Goal: Information Seeking & Learning: Learn about a topic

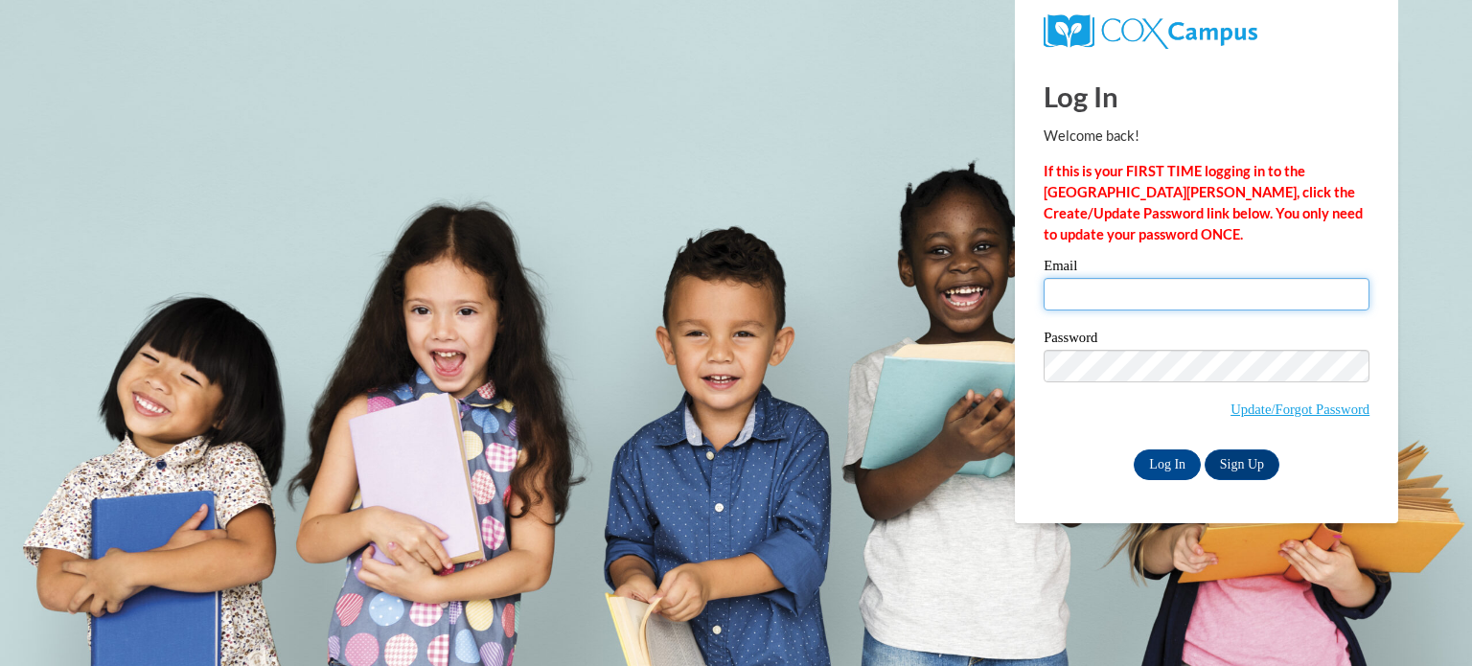
click at [1109, 278] on input "Email" at bounding box center [1207, 294] width 326 height 33
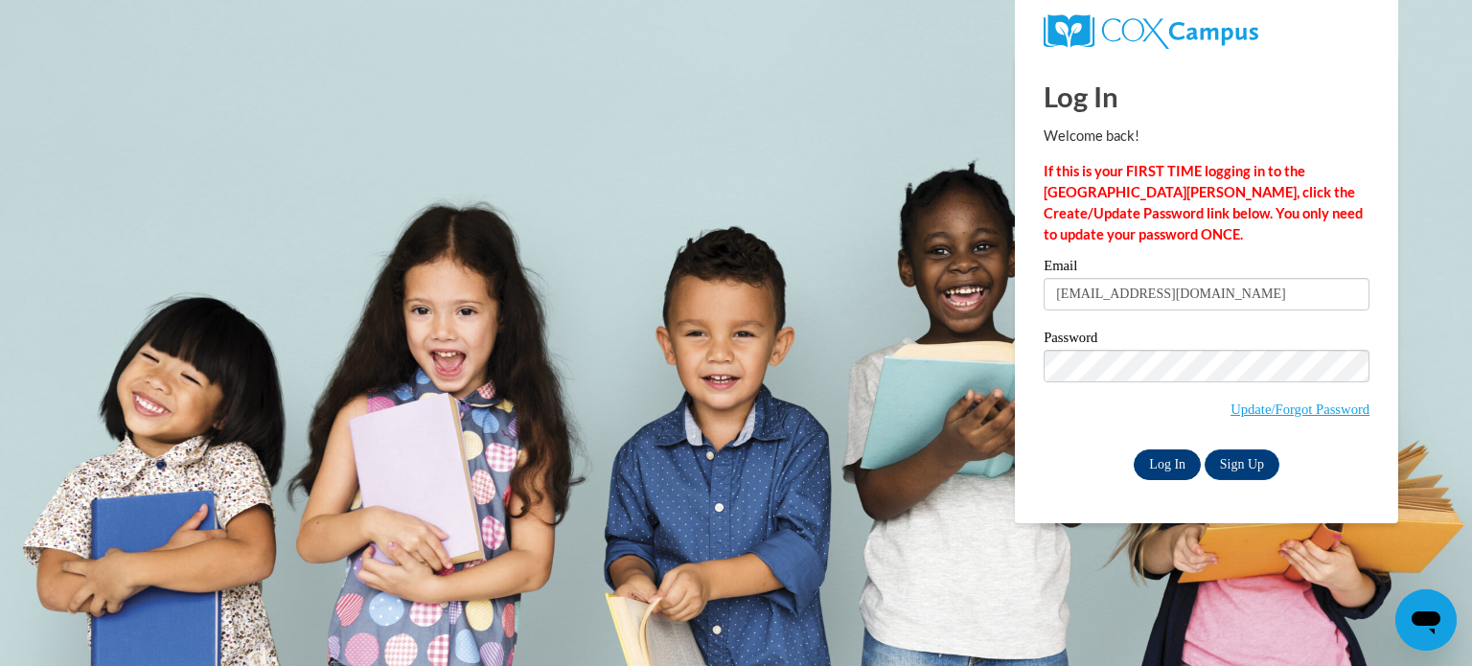
type input "parchemk@sdoj.org"
click at [1168, 465] on input "Log In" at bounding box center [1167, 464] width 67 height 31
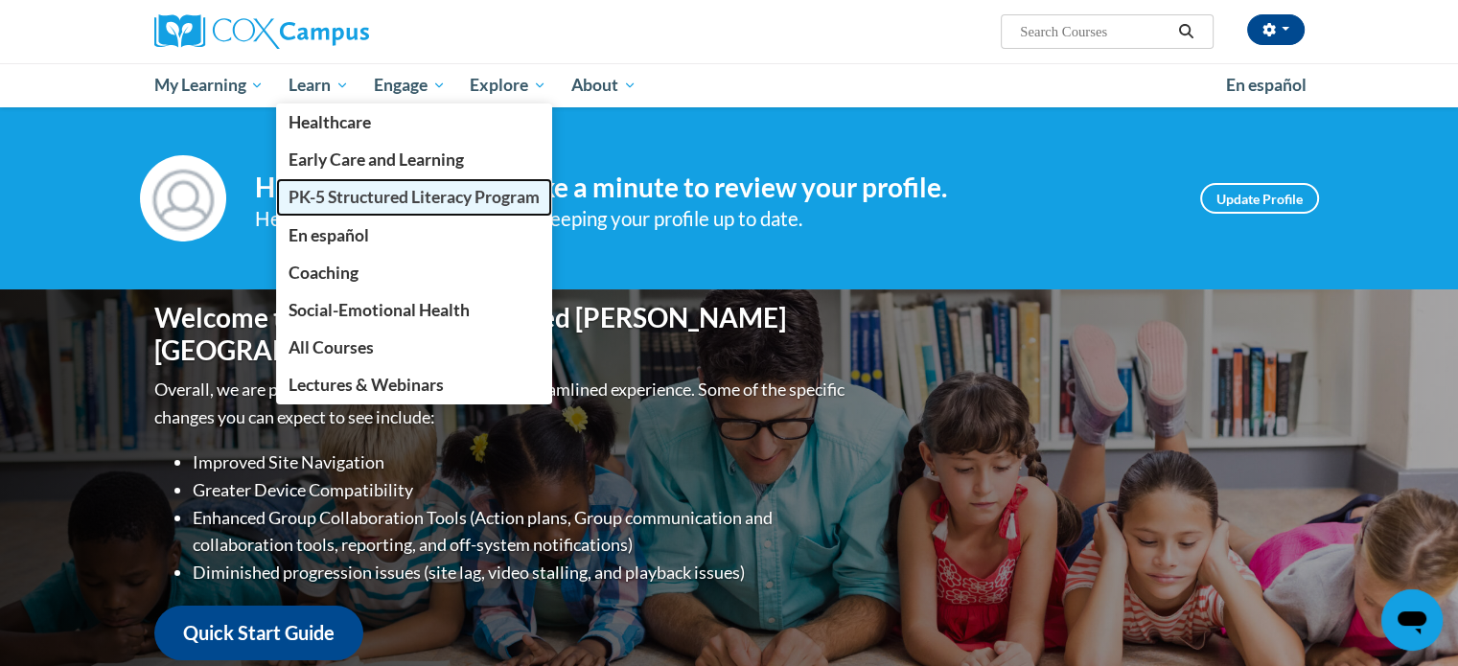
click at [330, 197] on span "PK-5 Structured Literacy Program" at bounding box center [413, 197] width 251 height 20
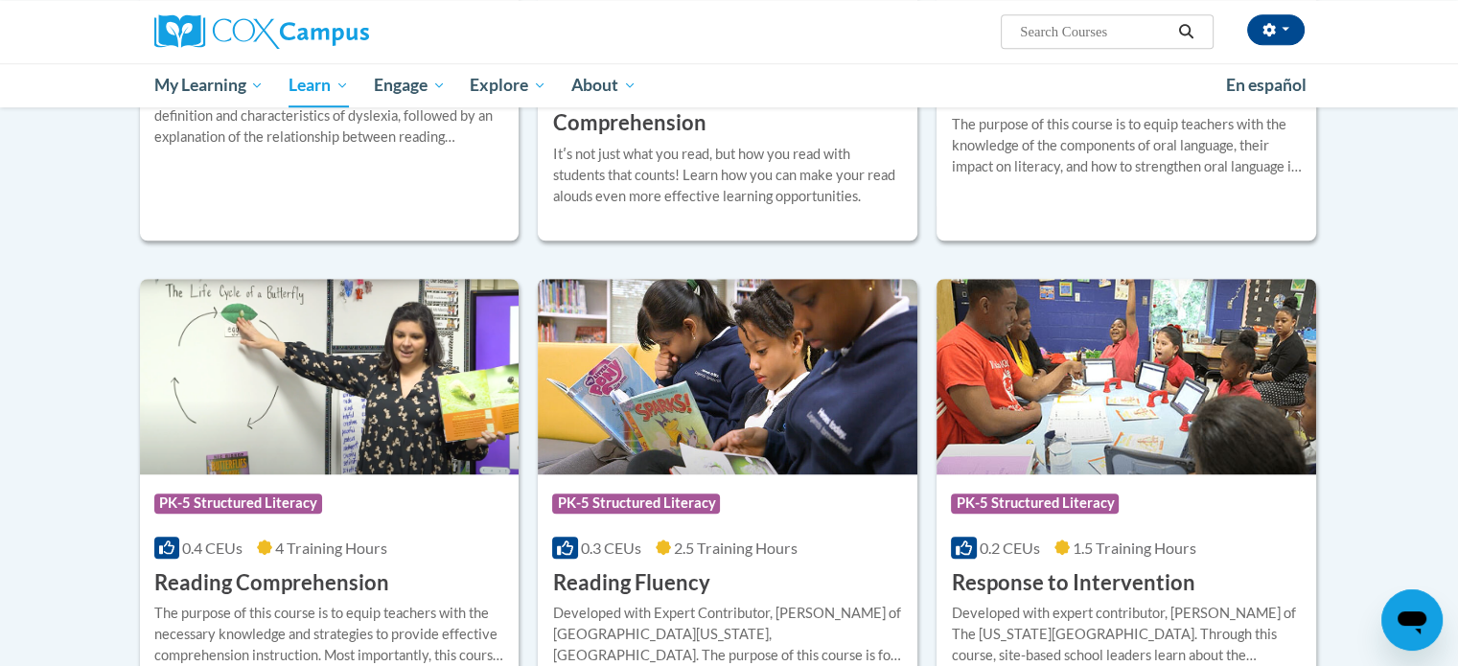
scroll to position [1572, 0]
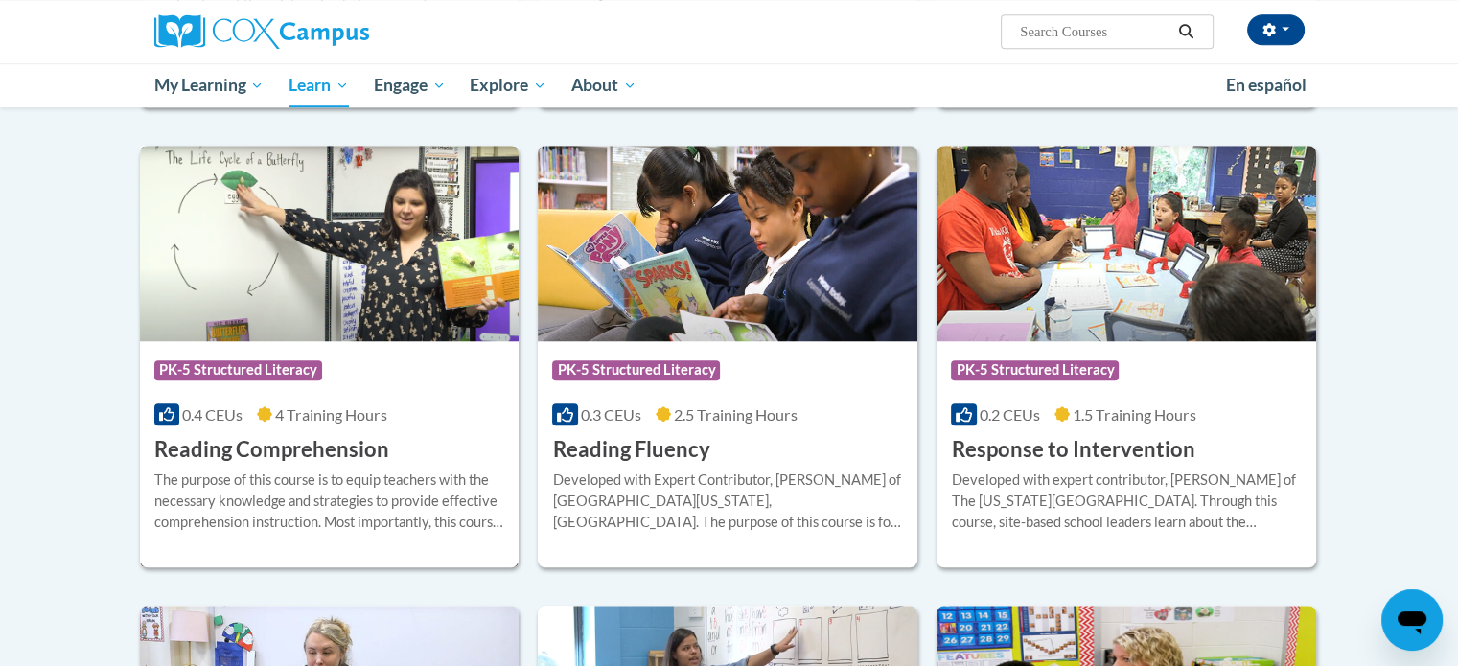
click at [437, 420] on div "0.4 CEUs 4 Training Hours" at bounding box center [329, 414] width 351 height 21
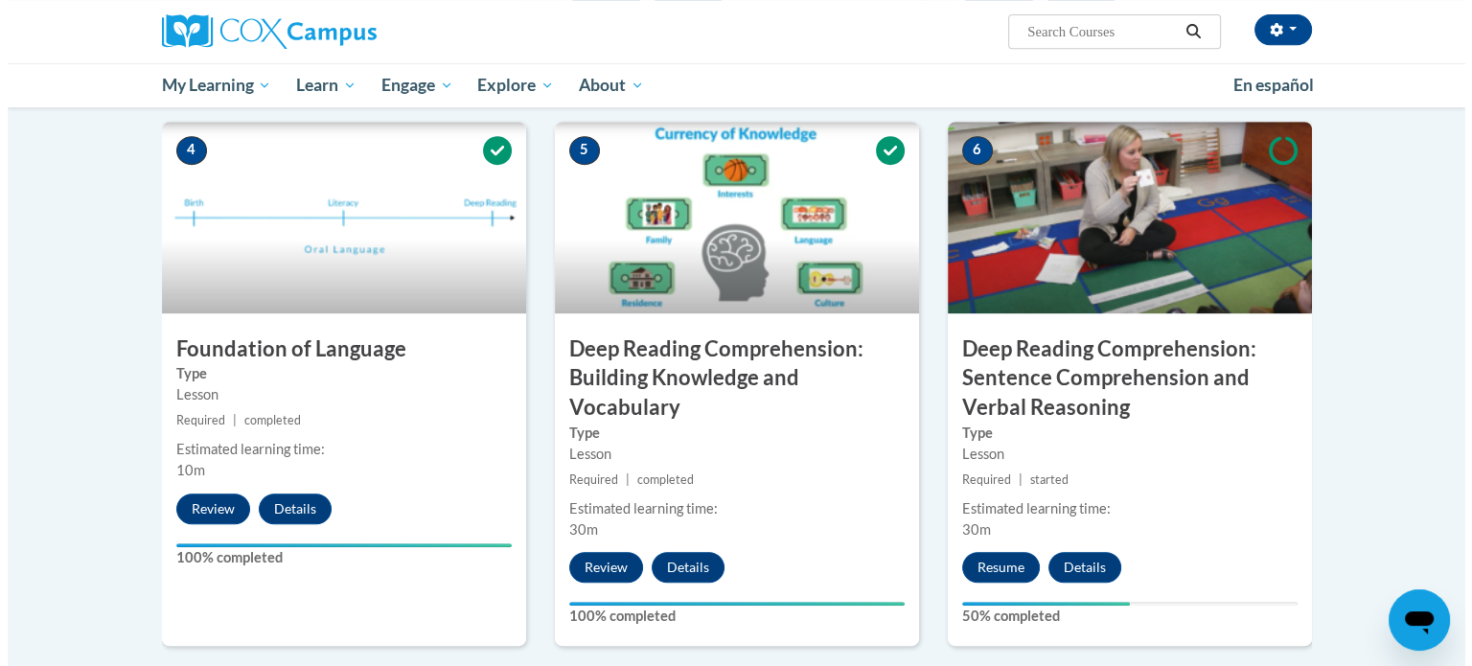
scroll to position [911, 0]
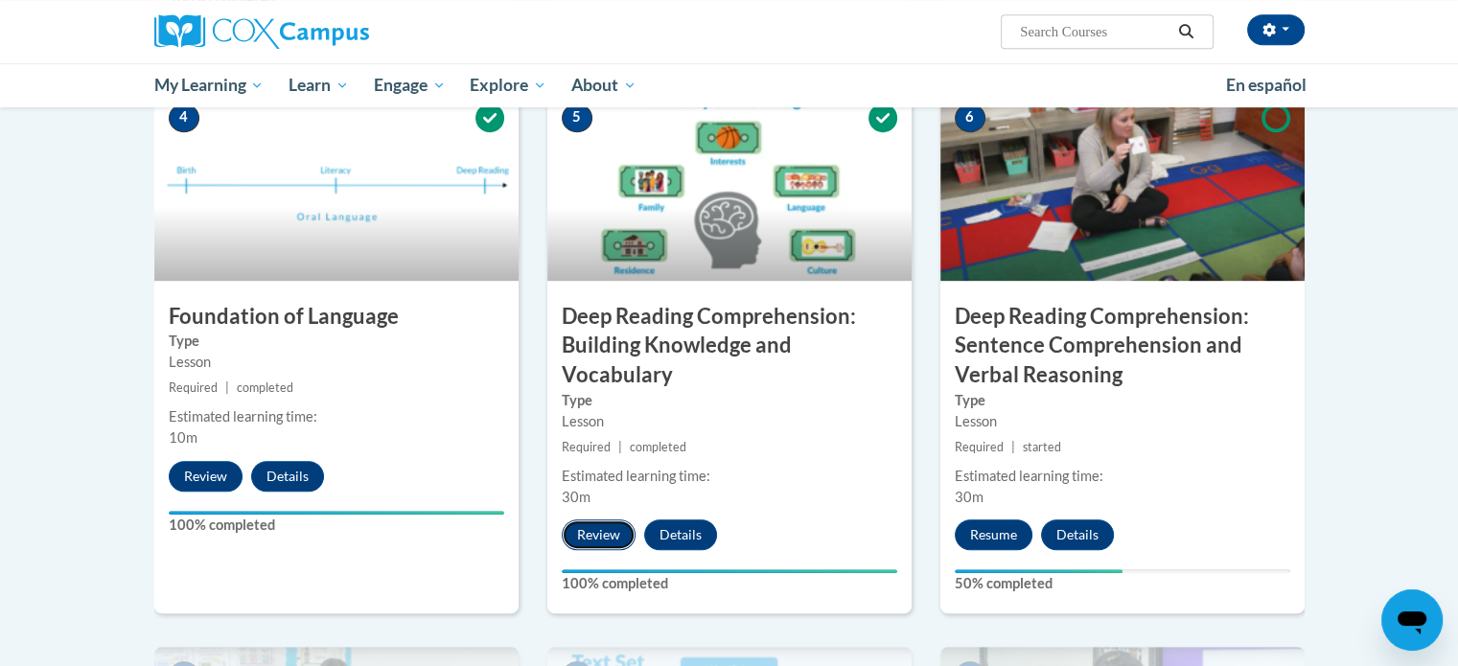
click at [609, 525] on button "Review" at bounding box center [599, 534] width 74 height 31
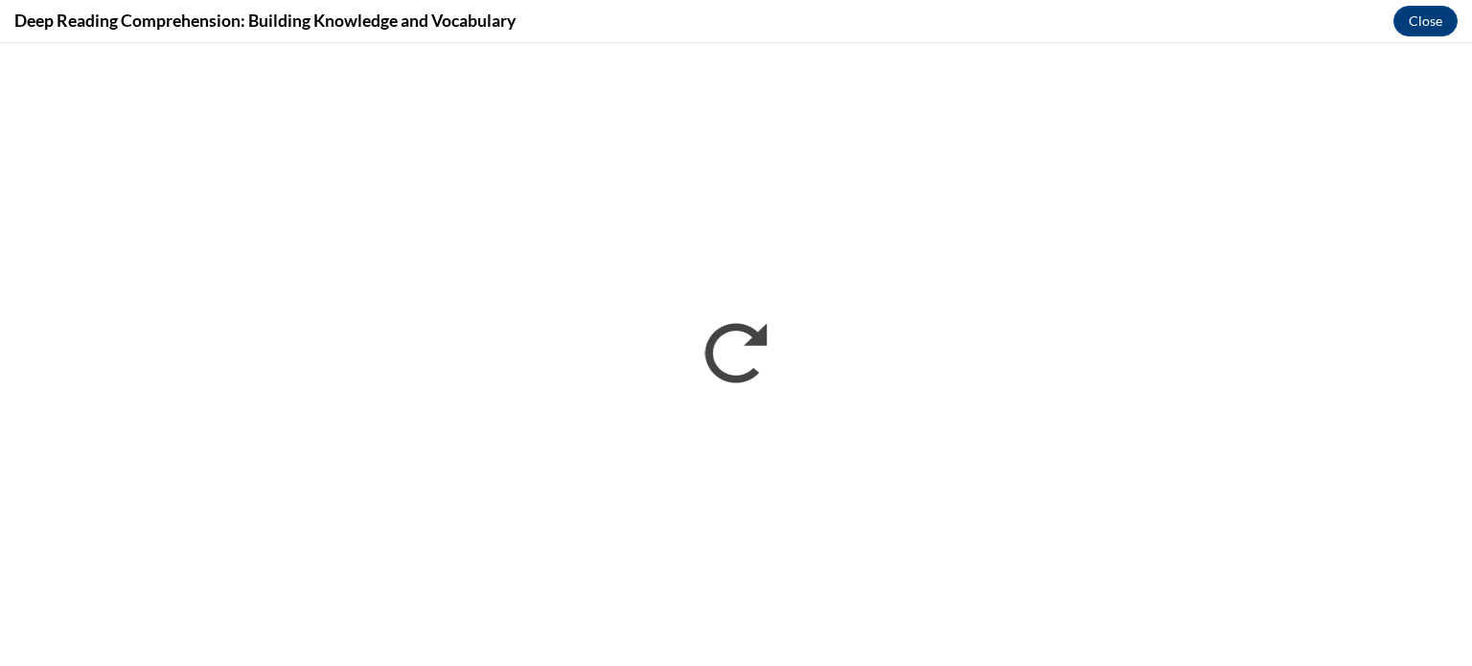
scroll to position [0, 0]
click at [1433, 27] on button "Close" at bounding box center [1426, 21] width 64 height 31
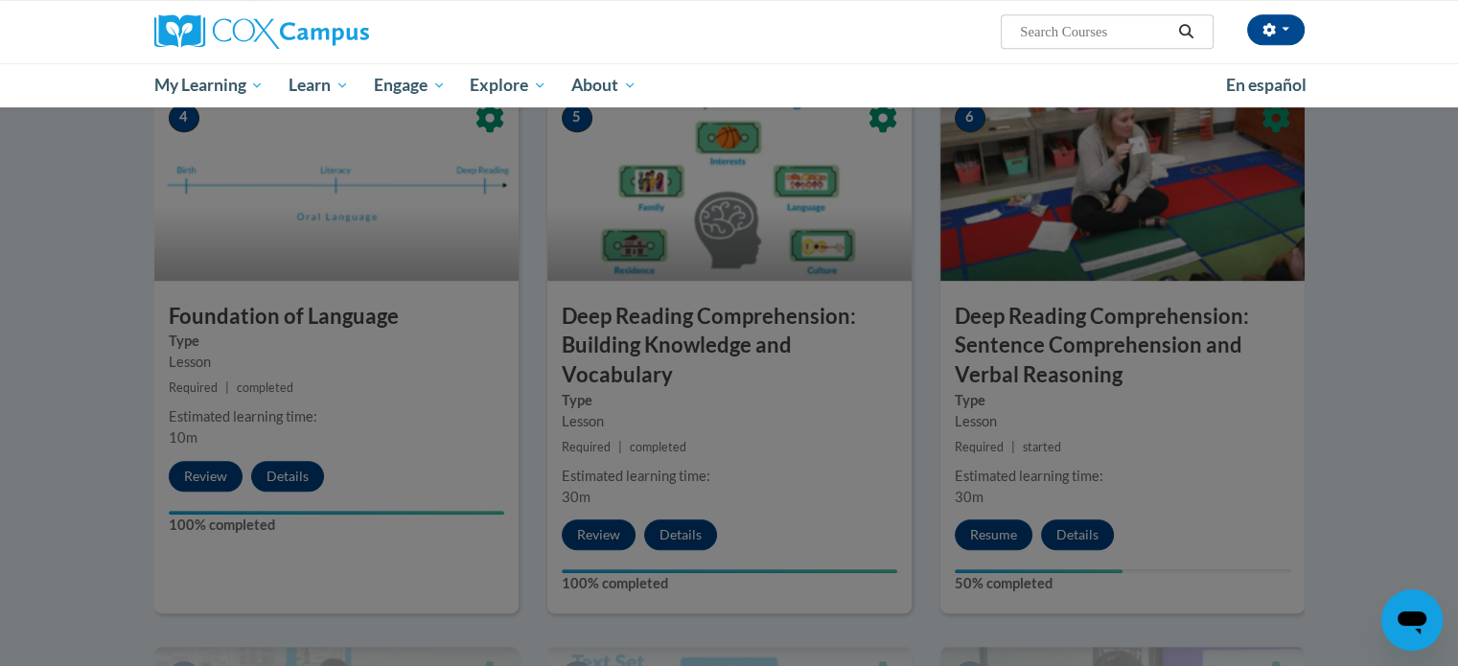
click at [988, 526] on div at bounding box center [729, 333] width 1458 height 666
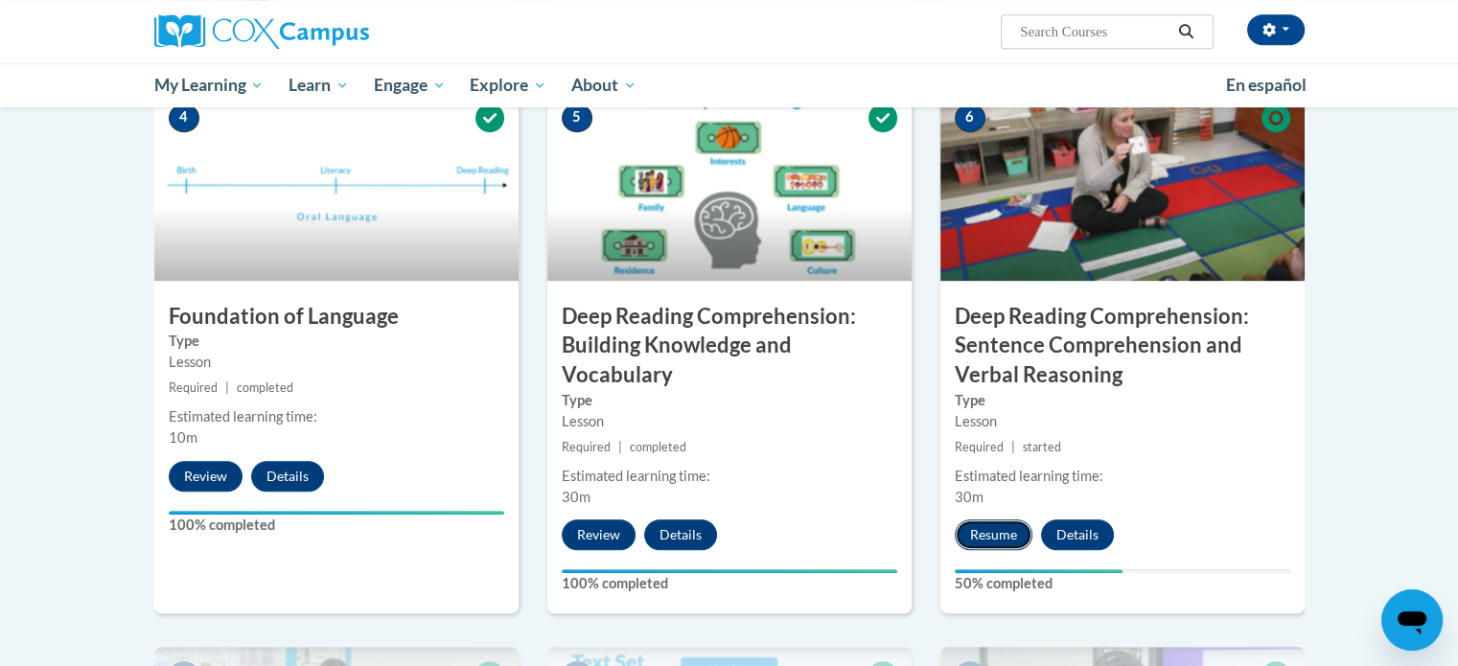
click at [997, 543] on button "Resume" at bounding box center [994, 534] width 78 height 31
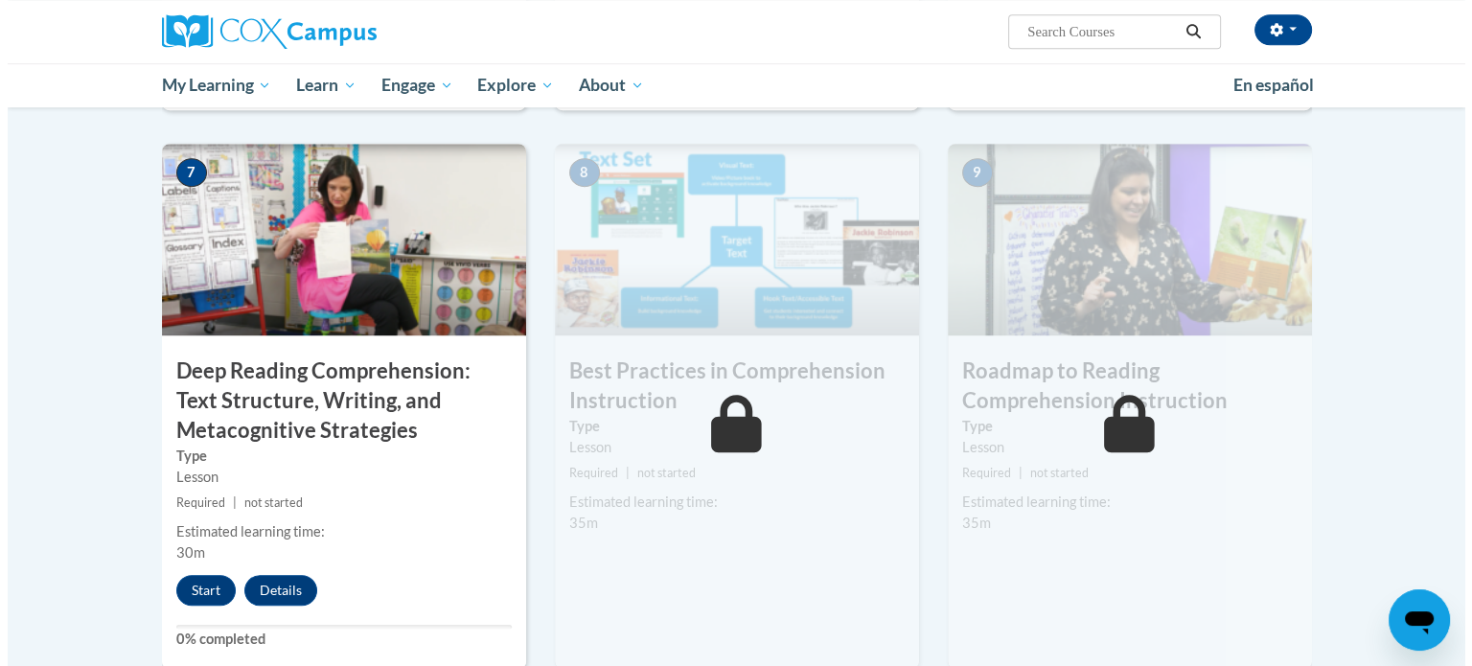
scroll to position [1466, 0]
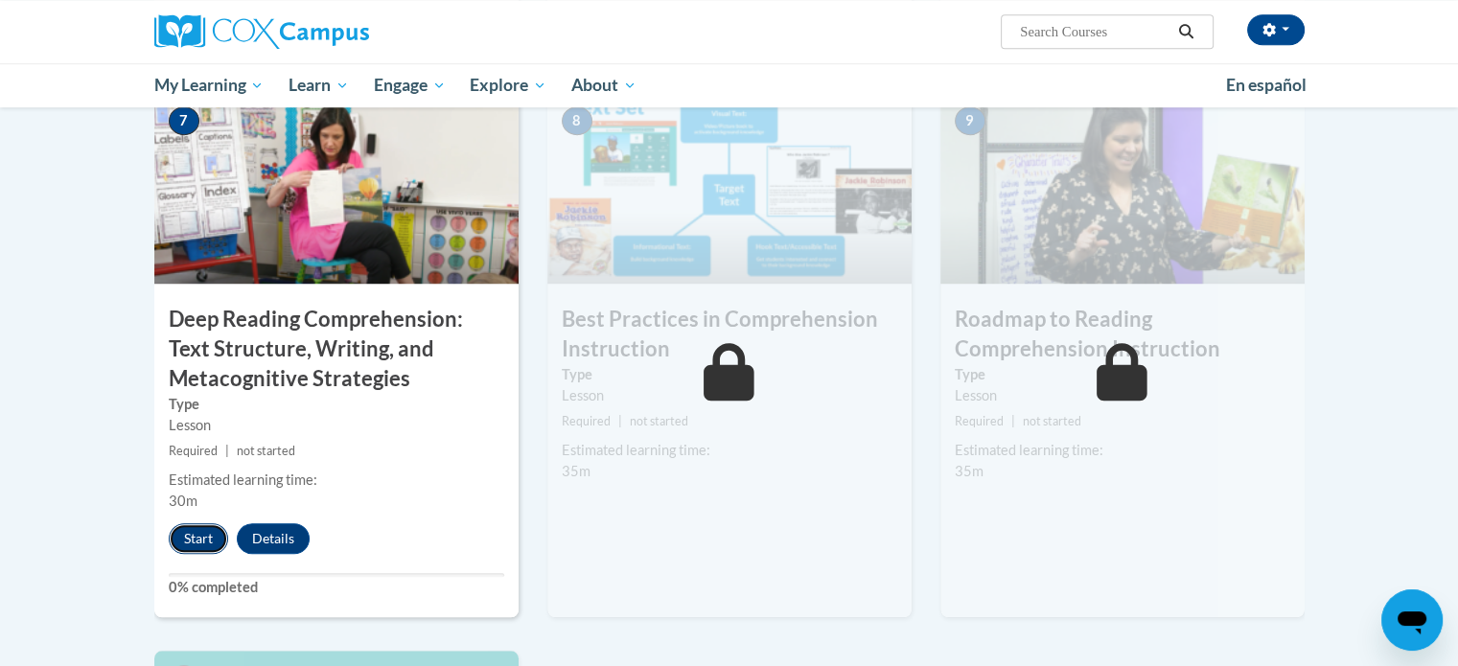
click at [194, 548] on button "Start" at bounding box center [198, 538] width 59 height 31
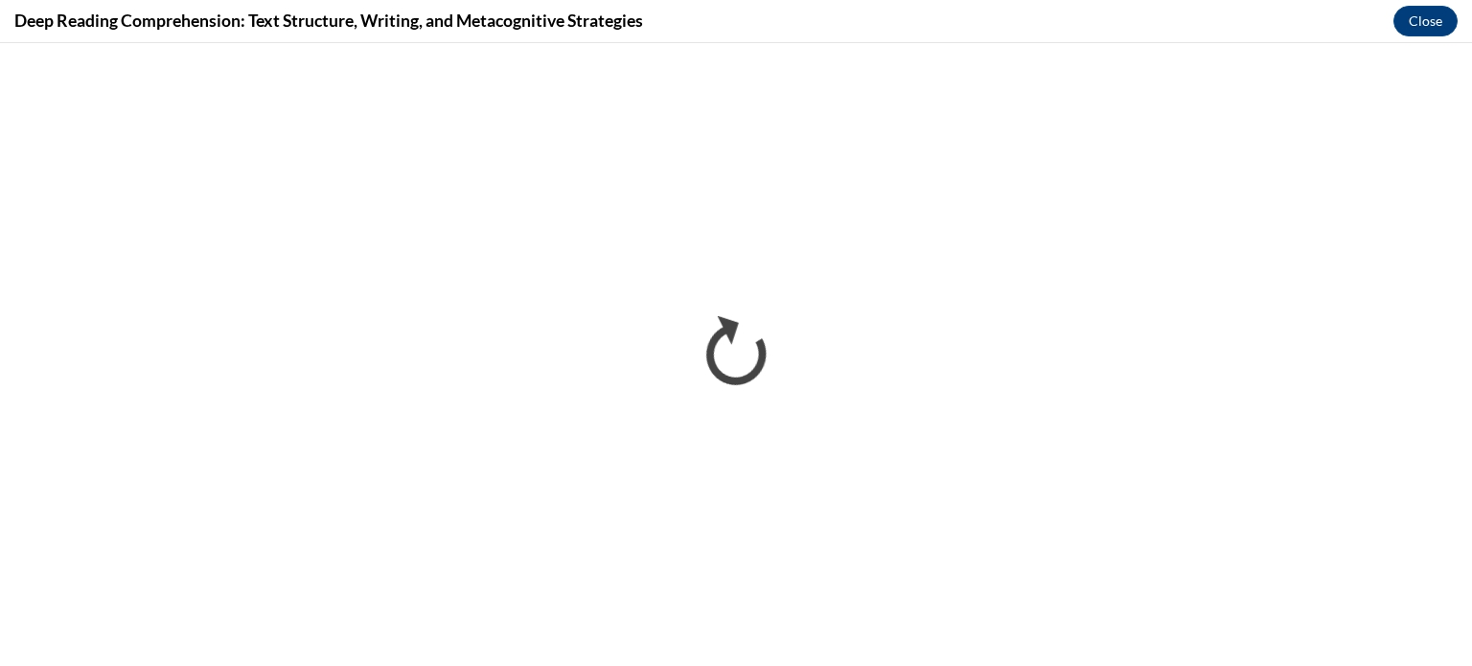
scroll to position [0, 0]
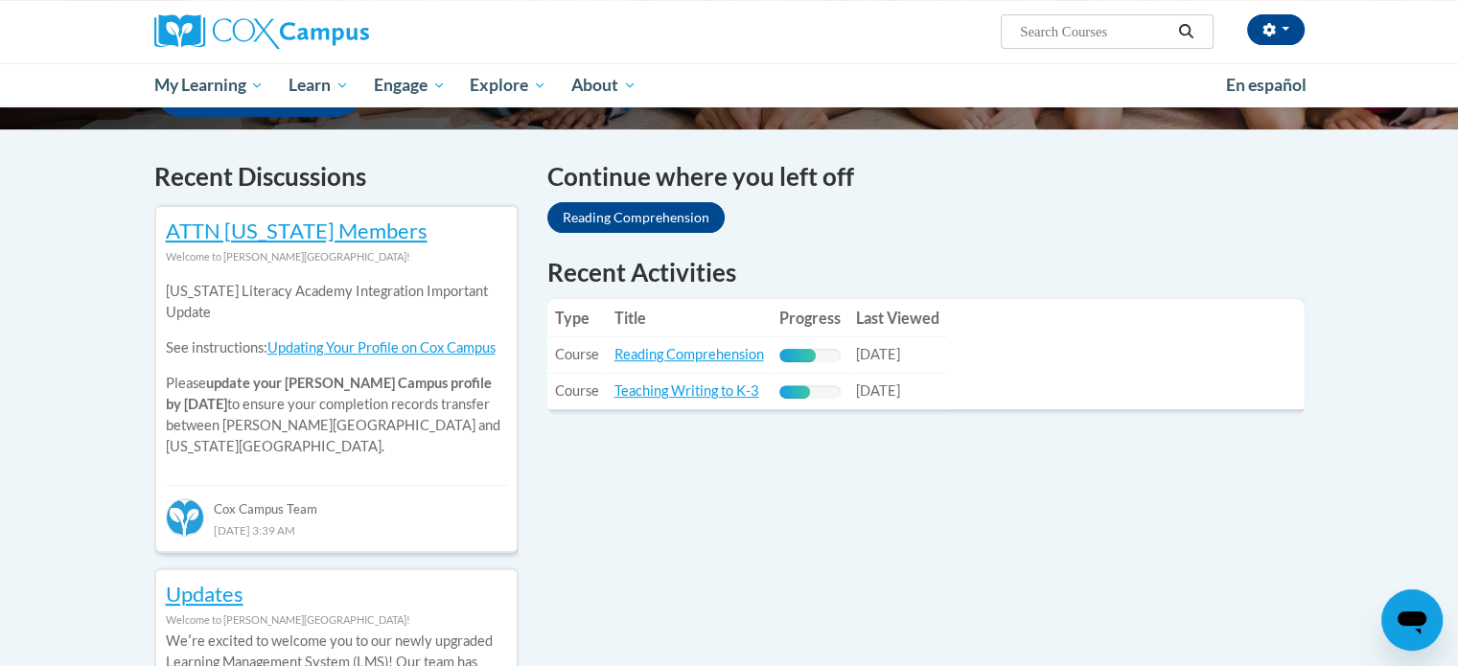
scroll to position [552, 0]
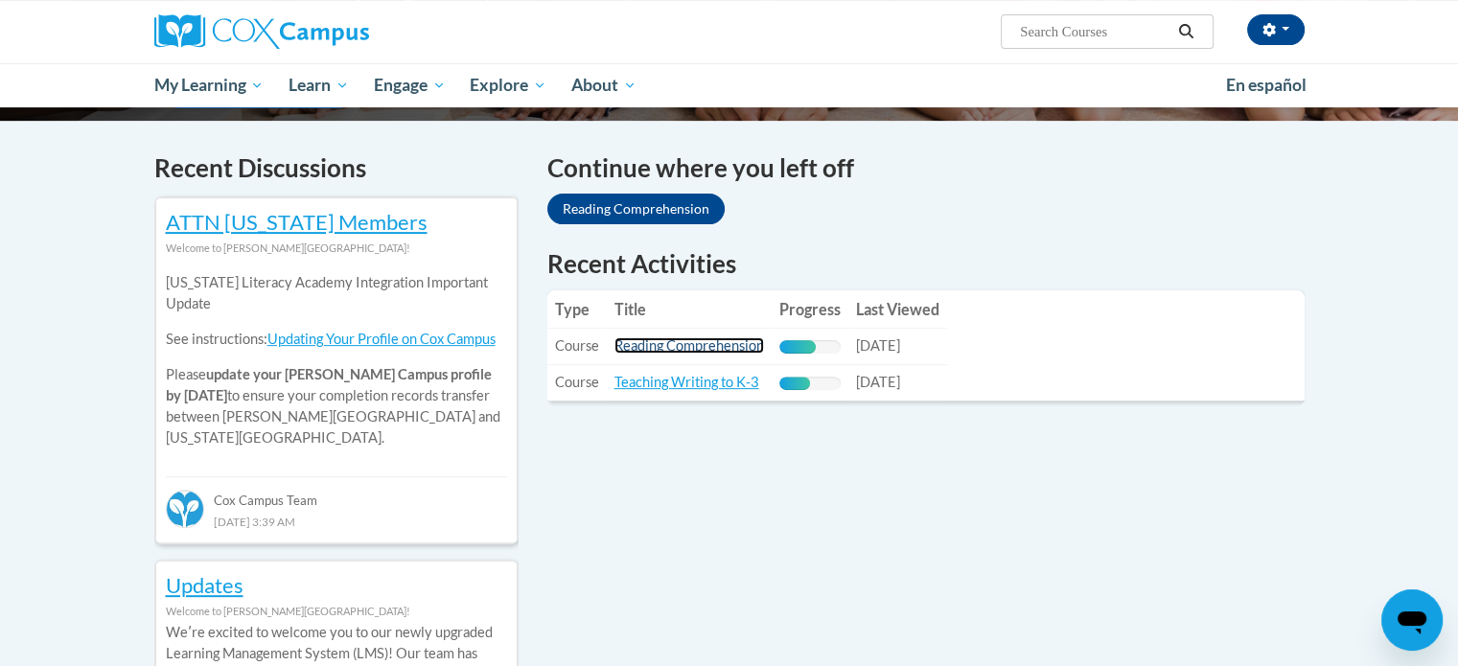
click at [663, 346] on link "Reading Comprehension" at bounding box center [689, 345] width 150 height 16
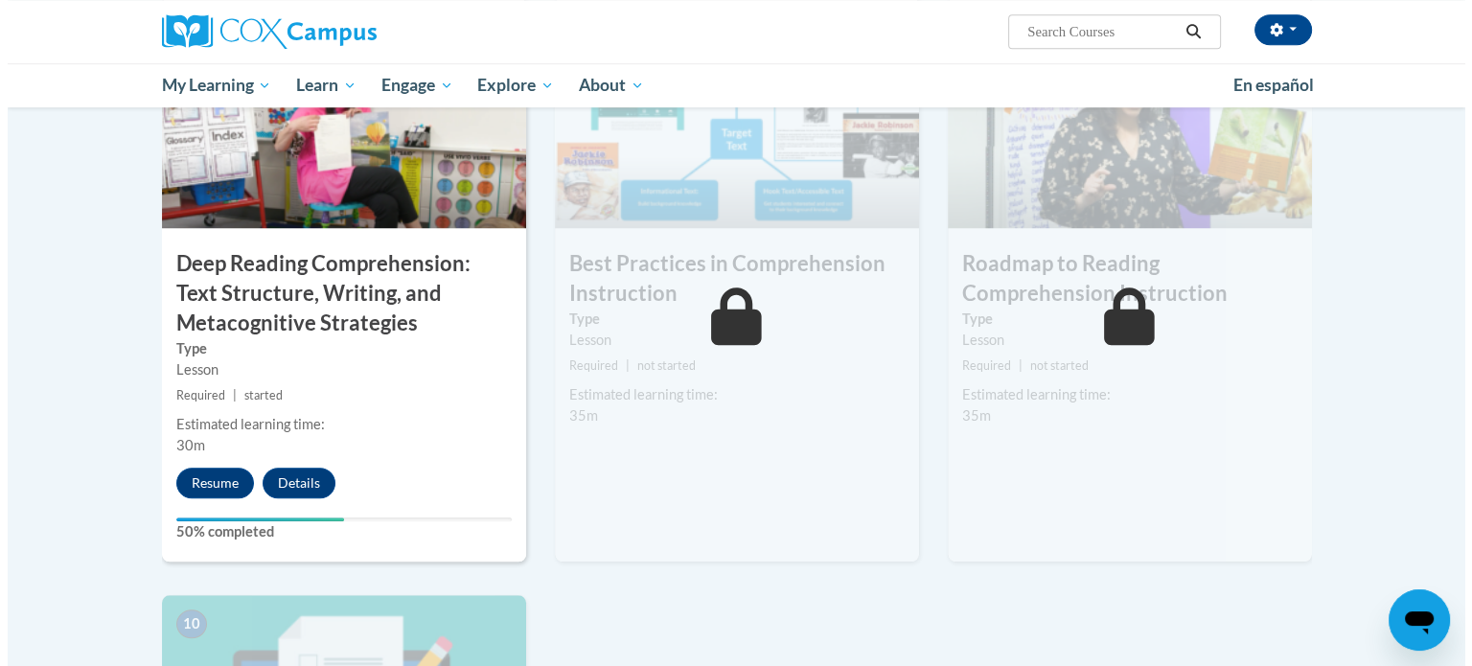
scroll to position [1547, 0]
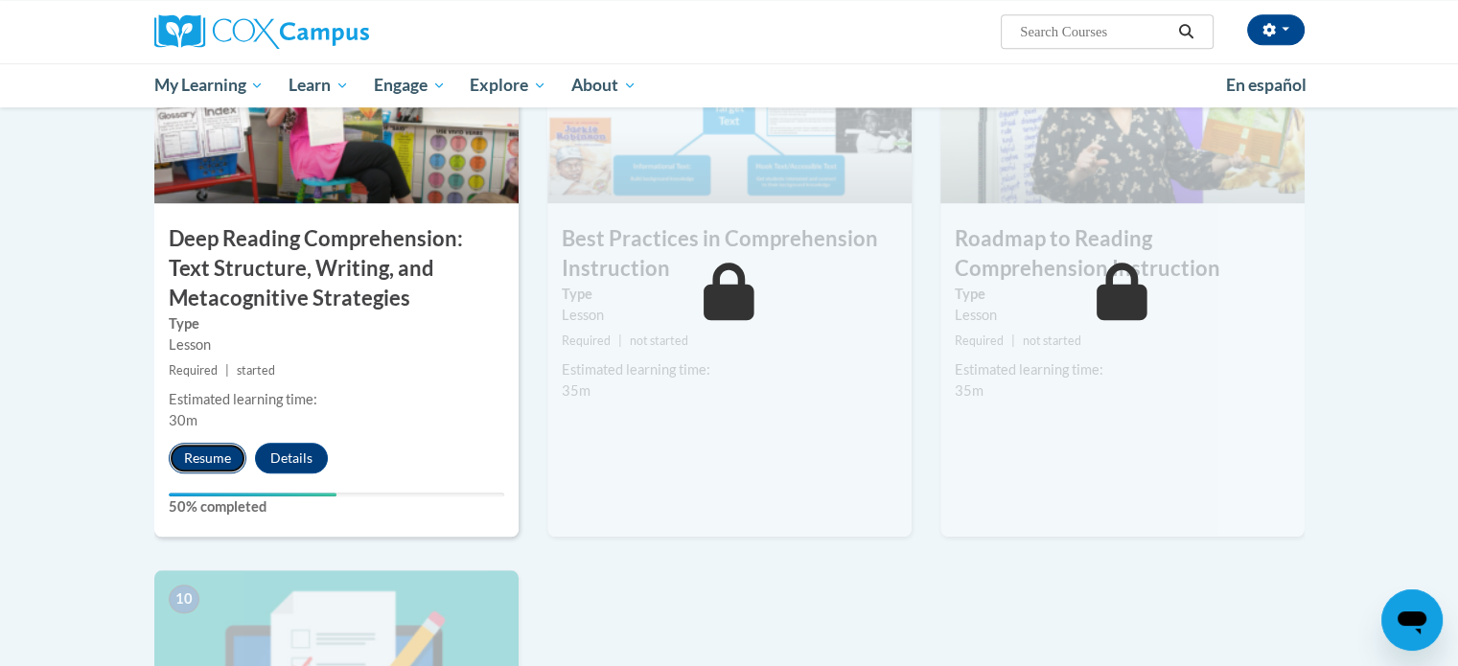
click at [196, 451] on button "Resume" at bounding box center [208, 458] width 78 height 31
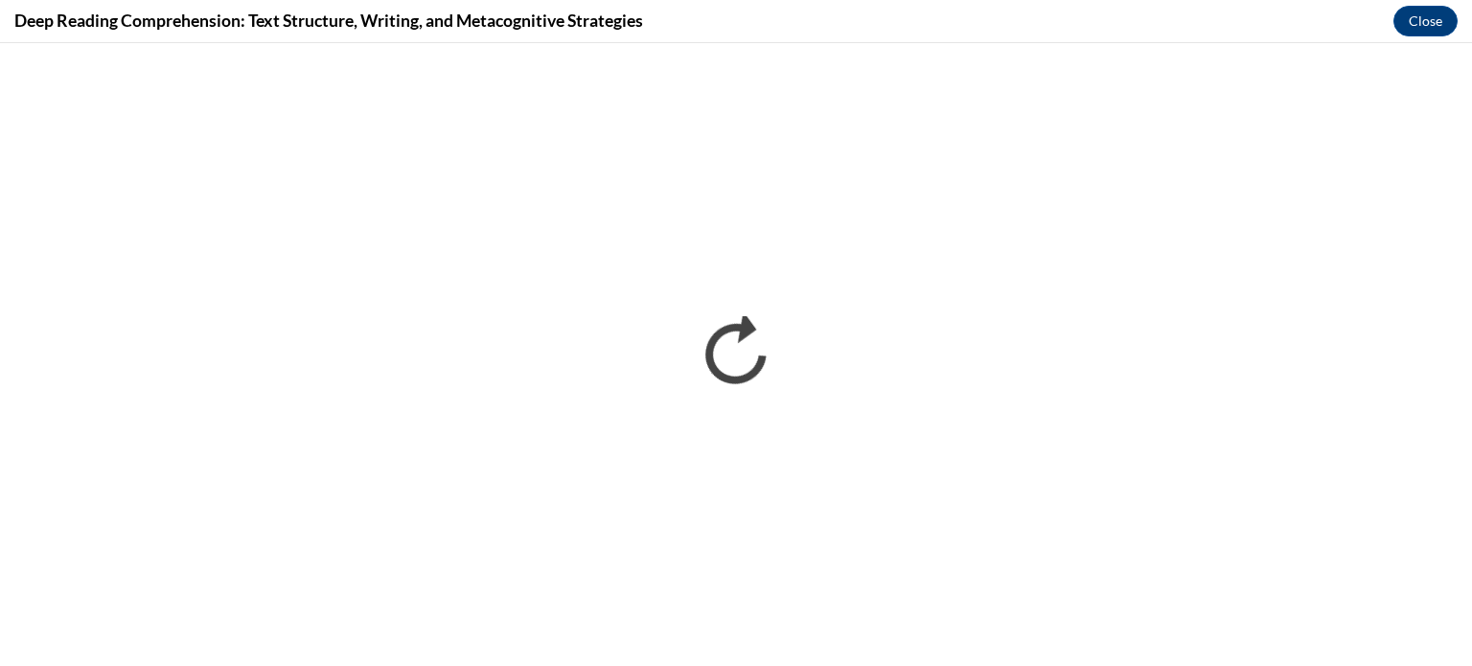
scroll to position [0, 0]
click at [1430, 26] on button "Close" at bounding box center [1426, 21] width 64 height 31
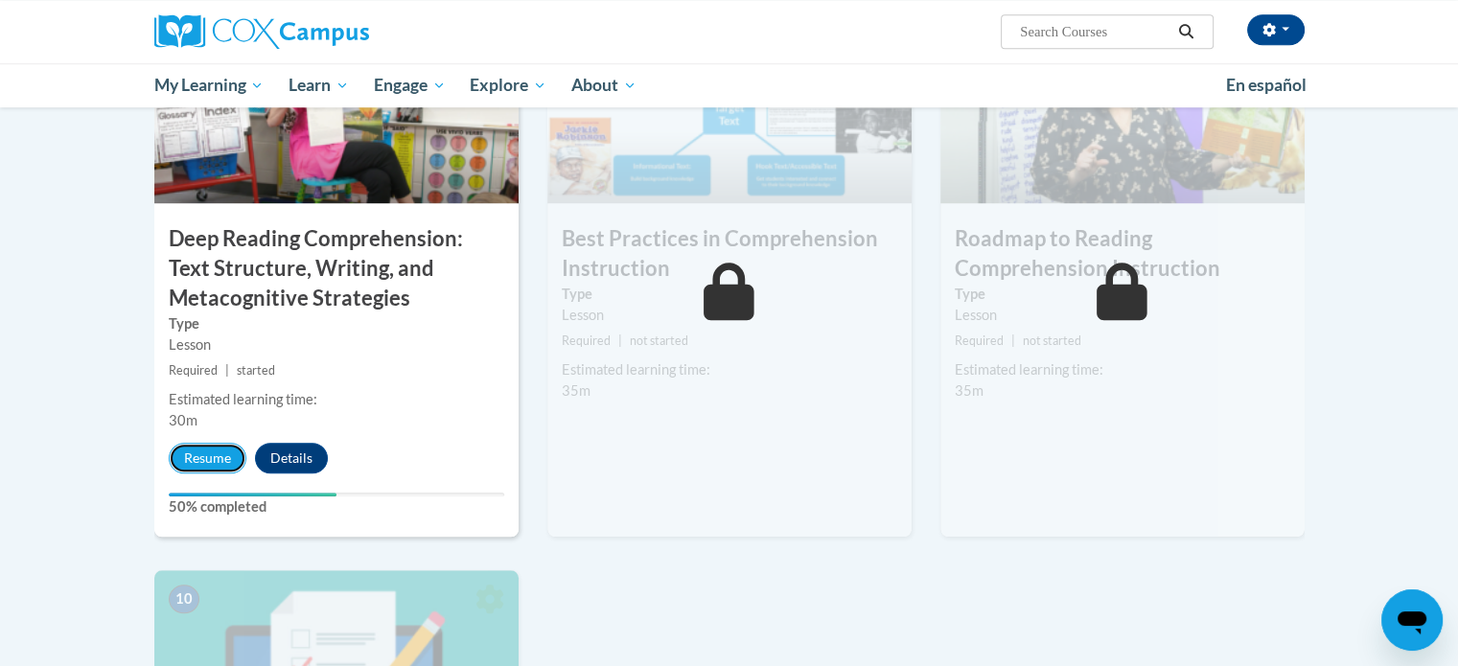
click at [218, 453] on button "Resume" at bounding box center [208, 458] width 78 height 31
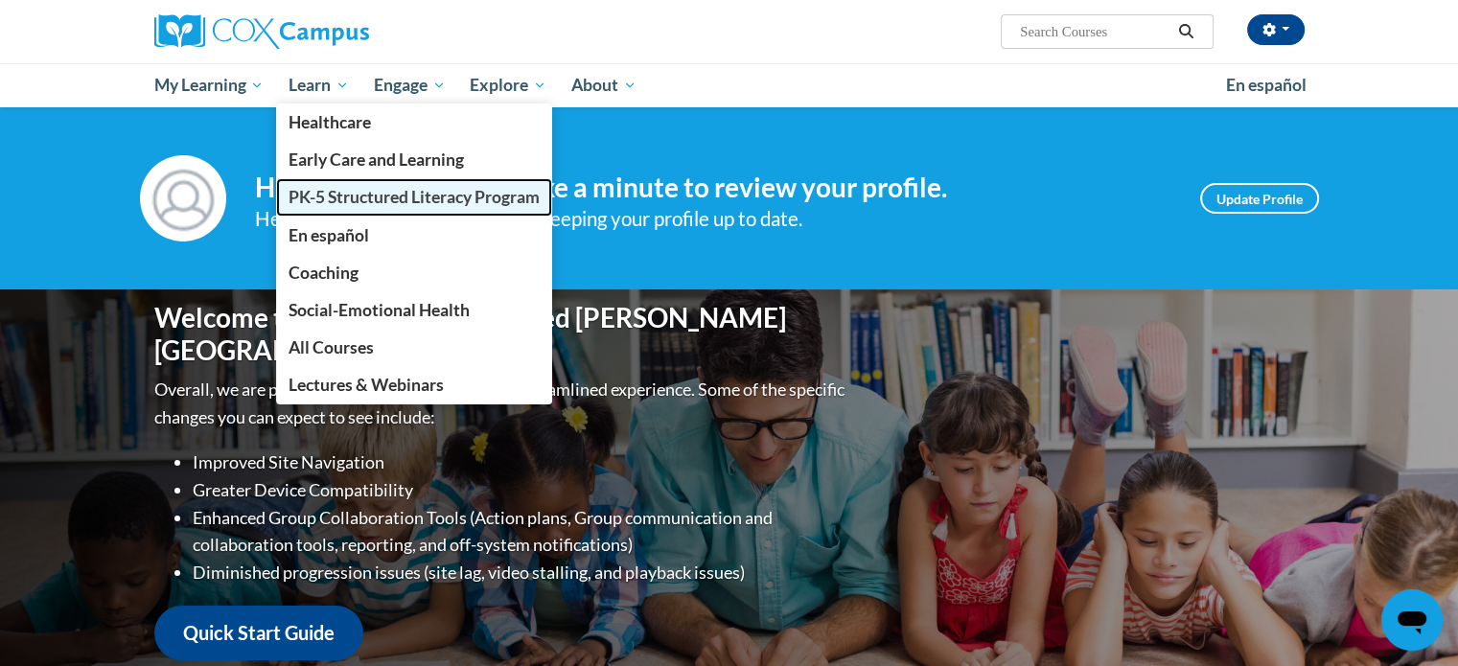
click at [311, 195] on span "PK-5 Structured Literacy Program" at bounding box center [413, 197] width 251 height 20
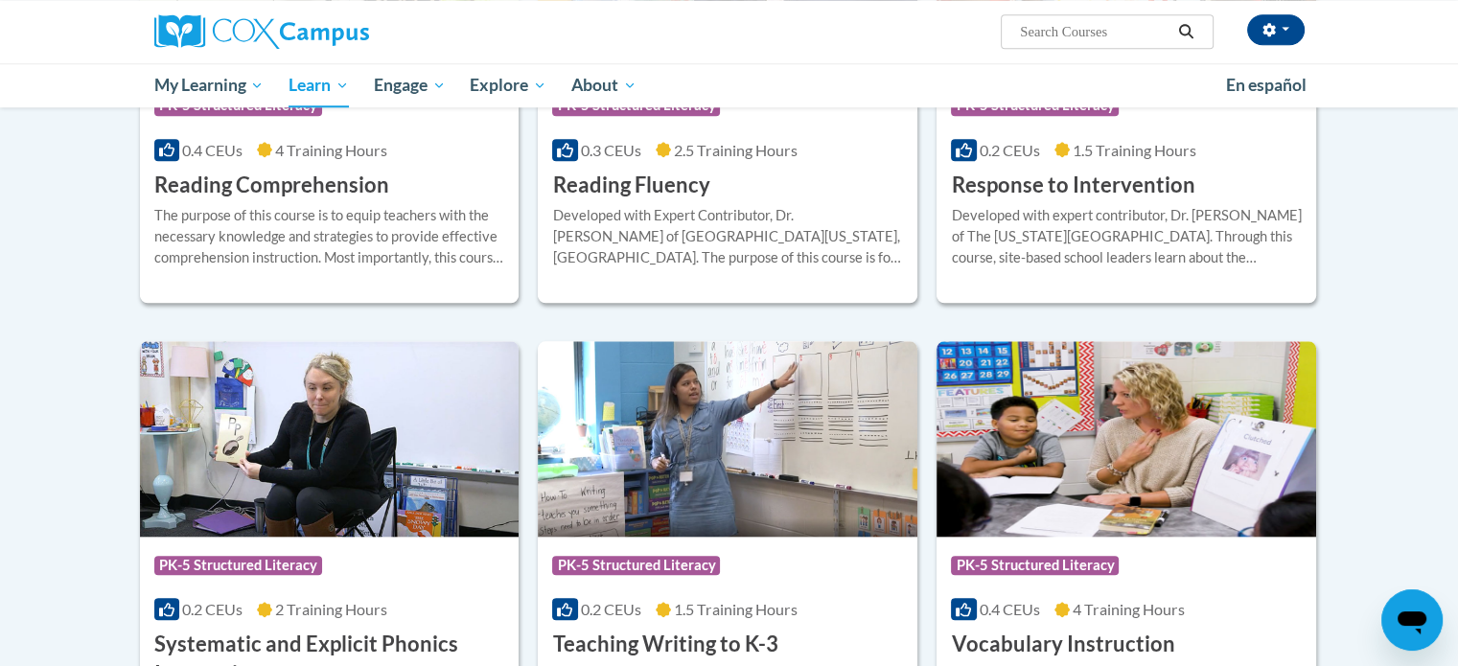
scroll to position [1900, 0]
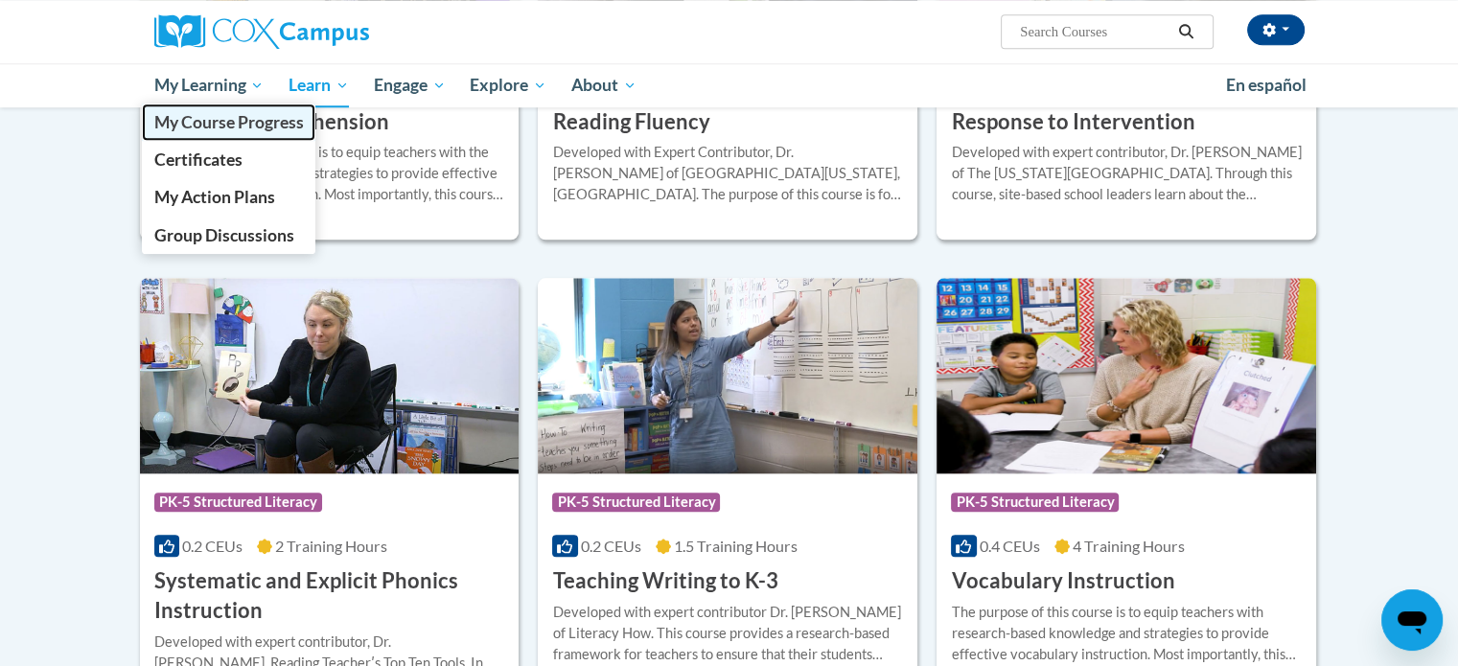
click at [227, 120] on span "My Course Progress" at bounding box center [228, 122] width 150 height 20
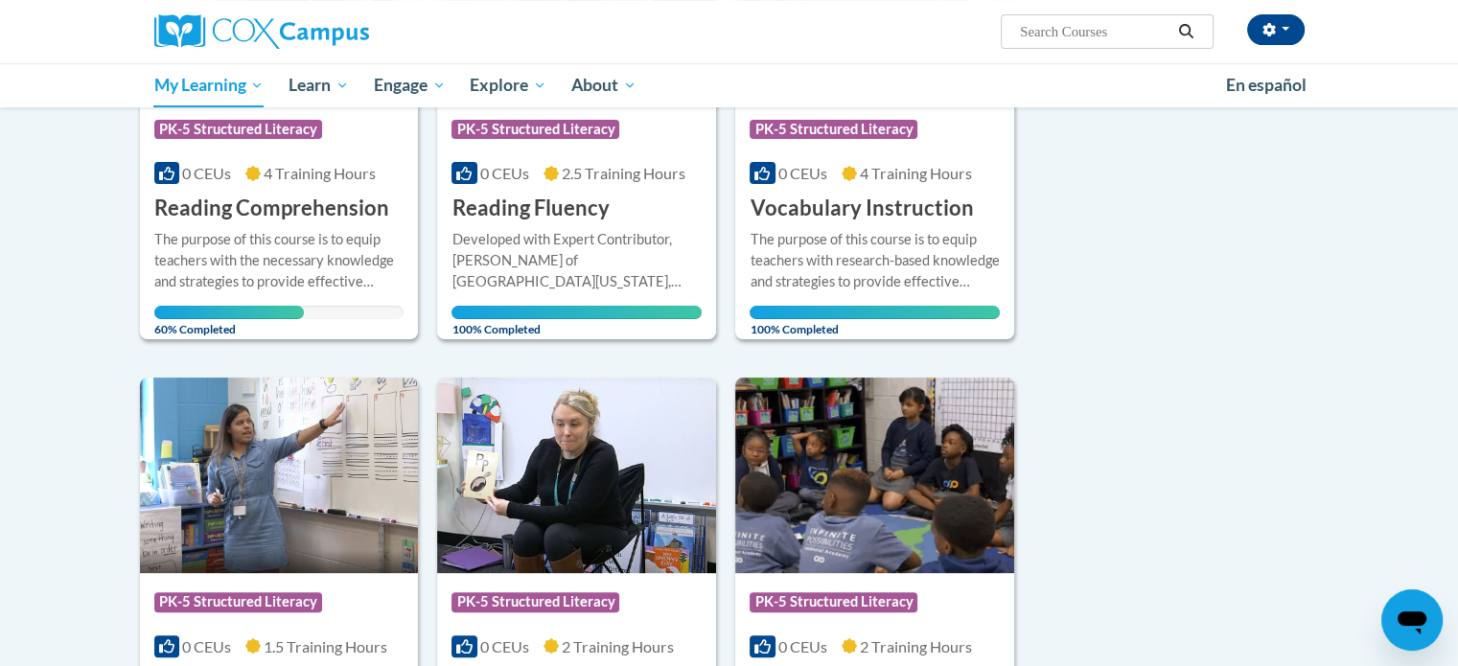
scroll to position [471, 0]
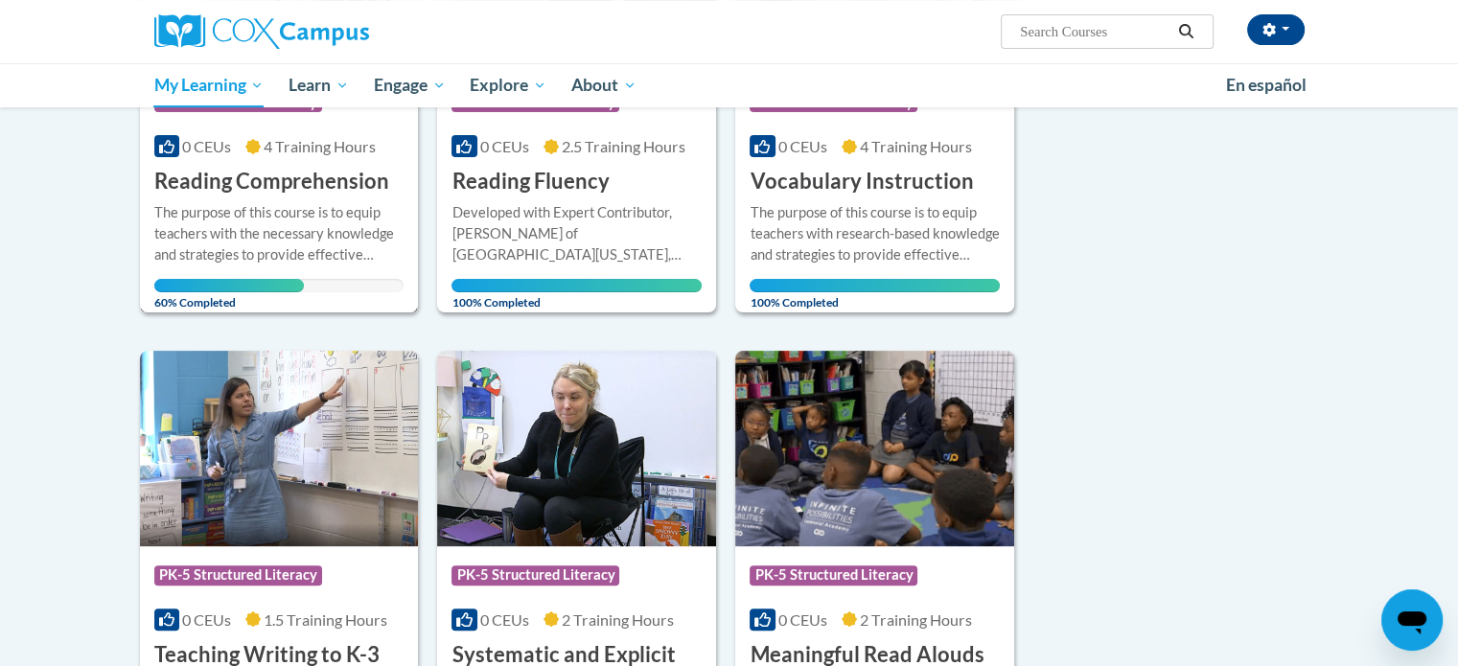
click at [290, 221] on div "The purpose of this course is to equip teachers with the necessary knowledge an…" at bounding box center [279, 233] width 250 height 63
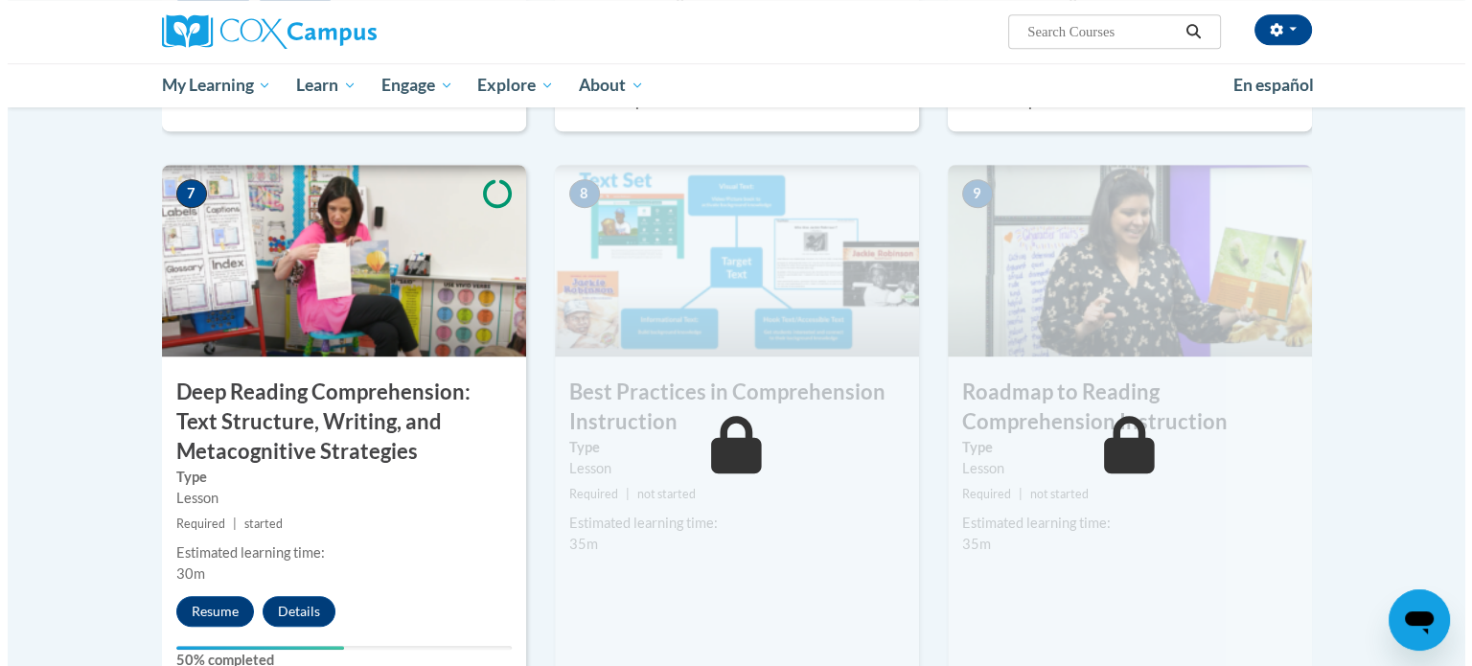
scroll to position [1396, 0]
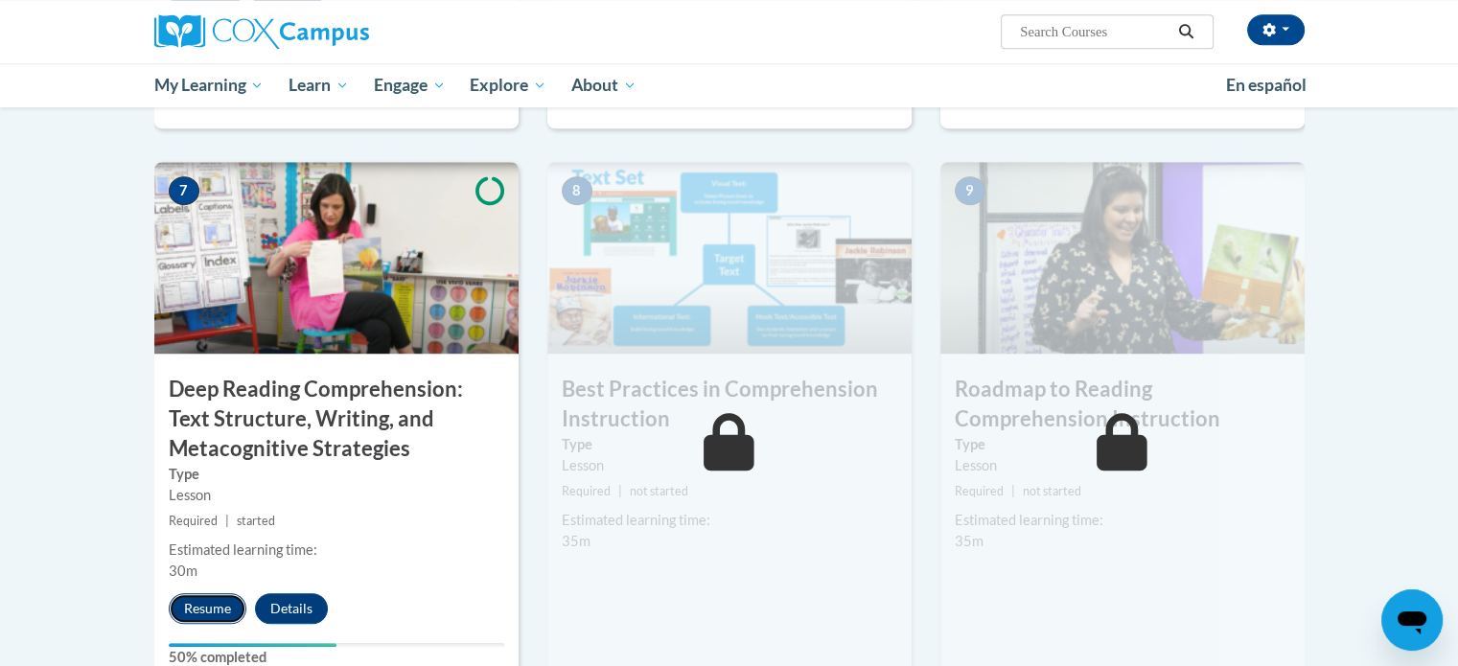
click at [199, 610] on button "Resume" at bounding box center [208, 608] width 78 height 31
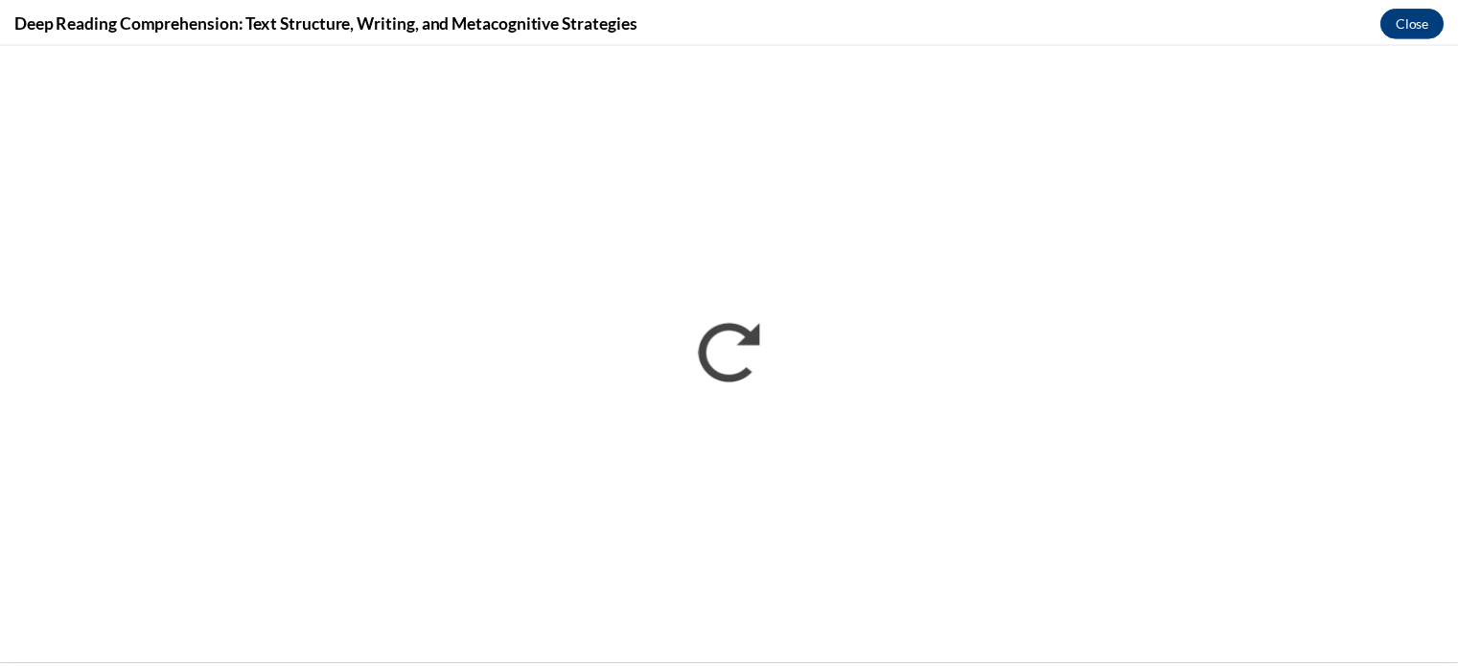
scroll to position [0, 0]
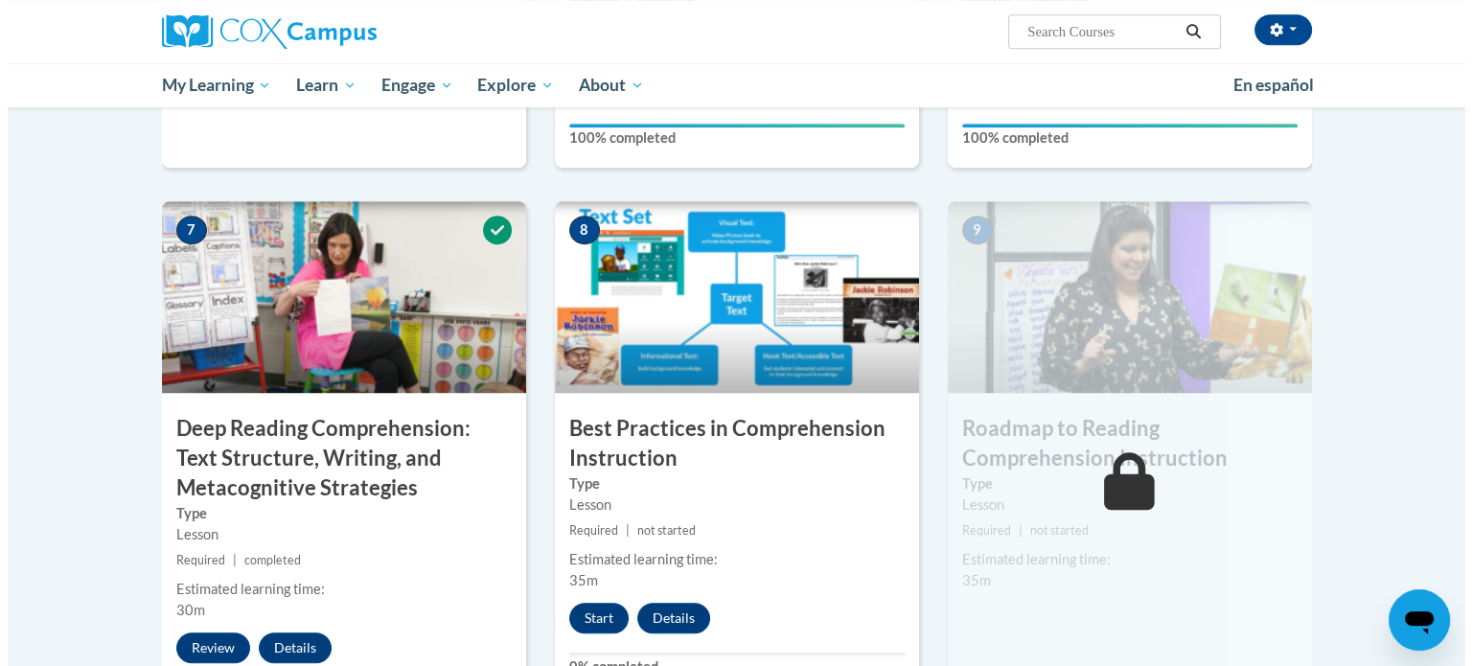
scroll to position [1368, 0]
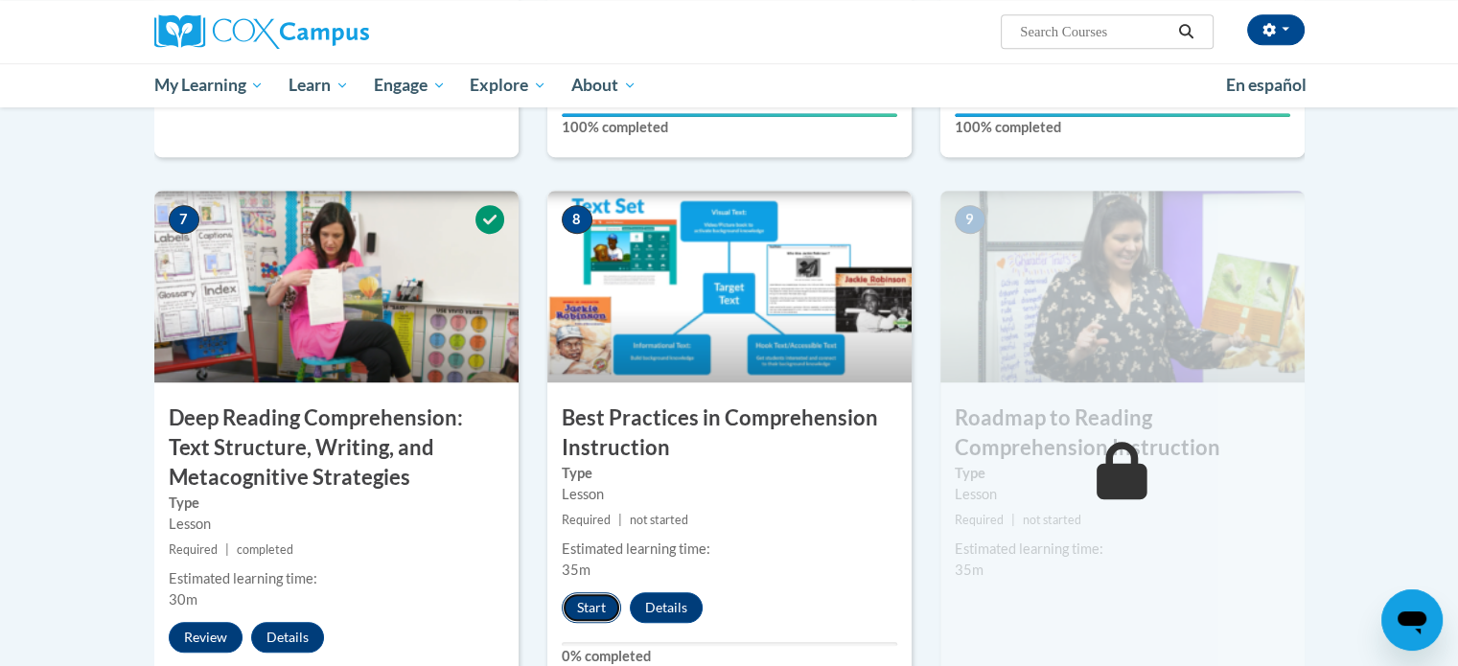
click at [595, 604] on button "Start" at bounding box center [591, 607] width 59 height 31
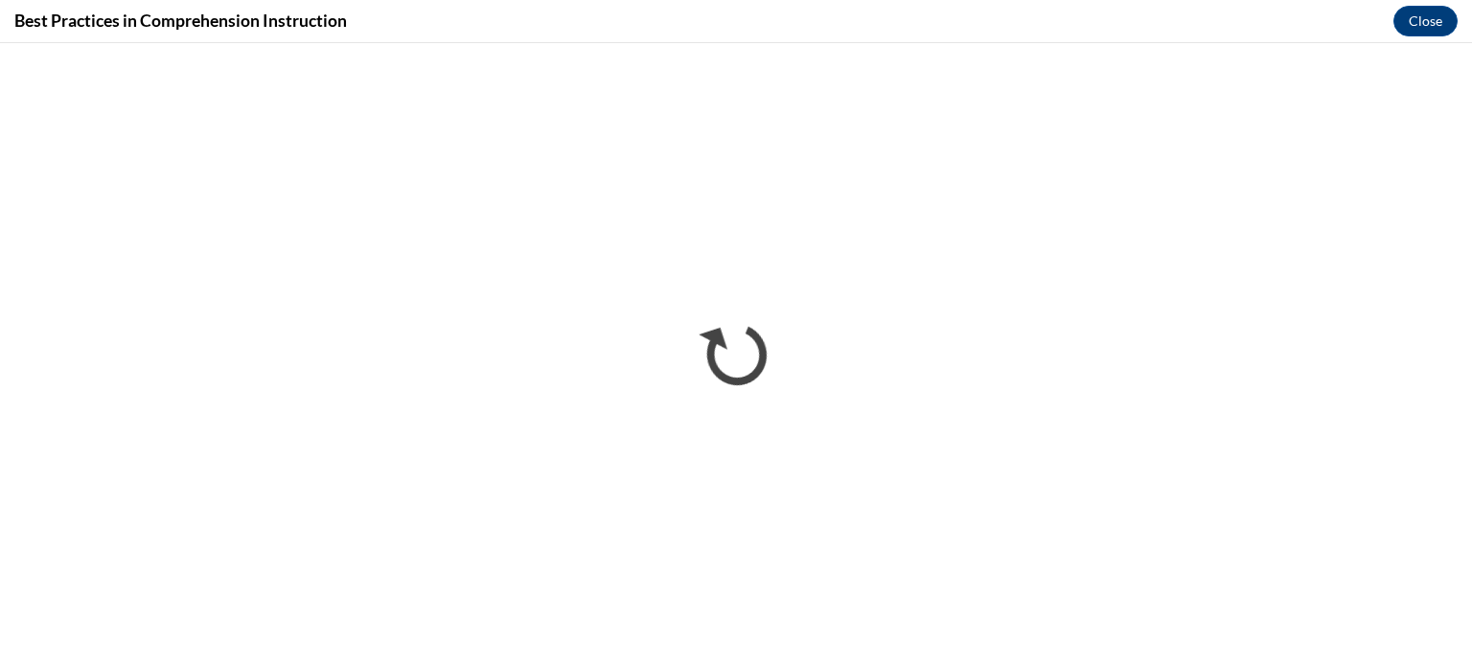
scroll to position [0, 0]
